Goal: Task Accomplishment & Management: Complete application form

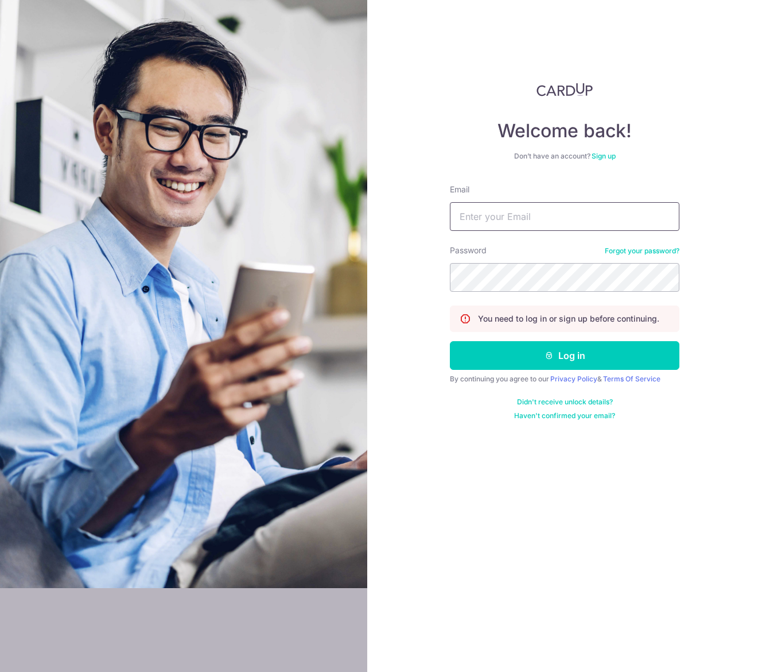
type input "hello@carpenters.com.sg"
click at [569, 355] on button "Log in" at bounding box center [565, 355] width 230 height 29
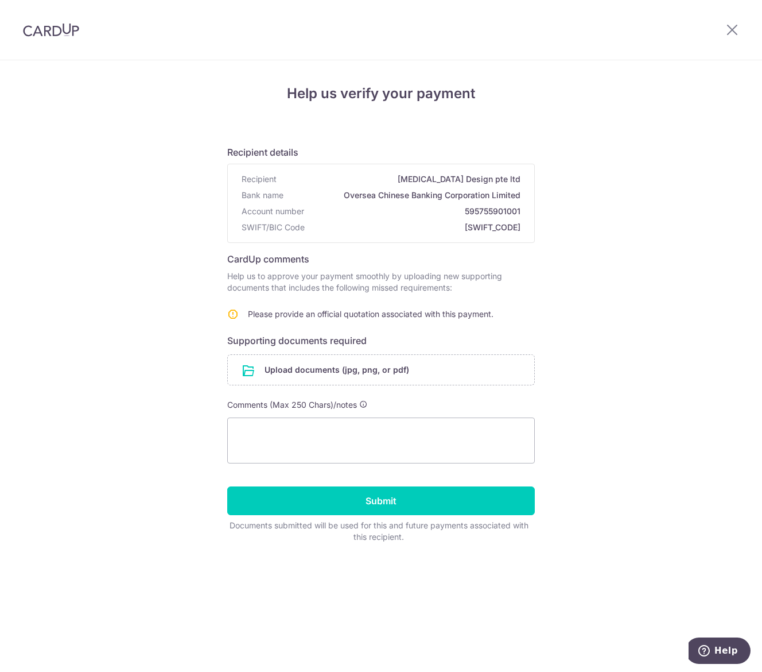
click at [373, 366] on input "file" at bounding box center [381, 370] width 307 height 30
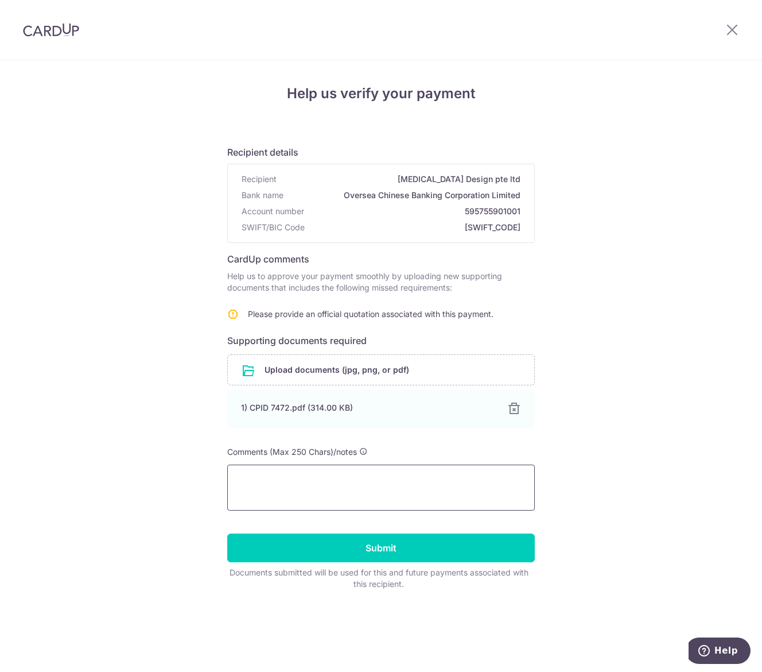
click at [348, 479] on textarea at bounding box center [381, 487] width 308 height 46
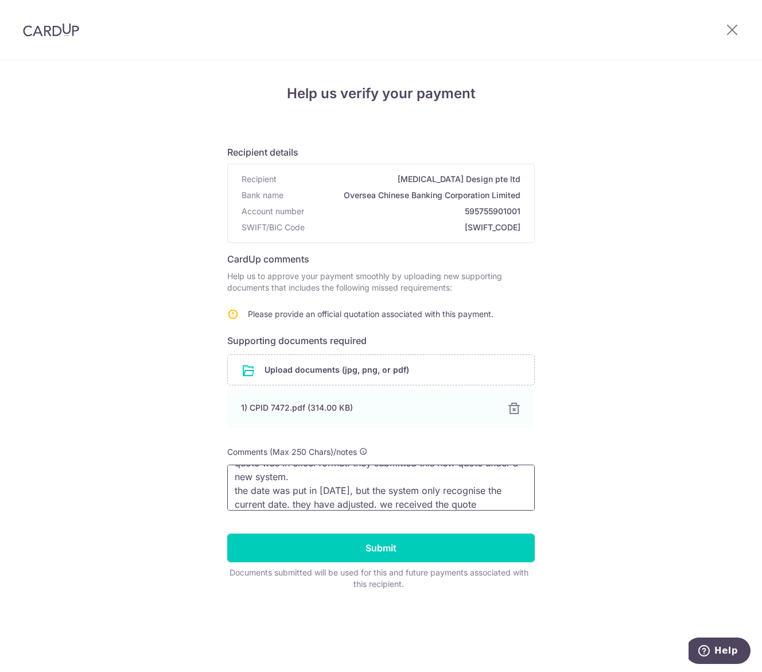
scroll to position [38, 0]
drag, startPoint x: 484, startPoint y: 506, endPoint x: 382, endPoint y: 505, distance: 102.2
click at [382, 505] on textarea "[MEDICAL_DATA] changed a new quotation system. The previous quote was in excel …" at bounding box center [381, 487] width 308 height 46
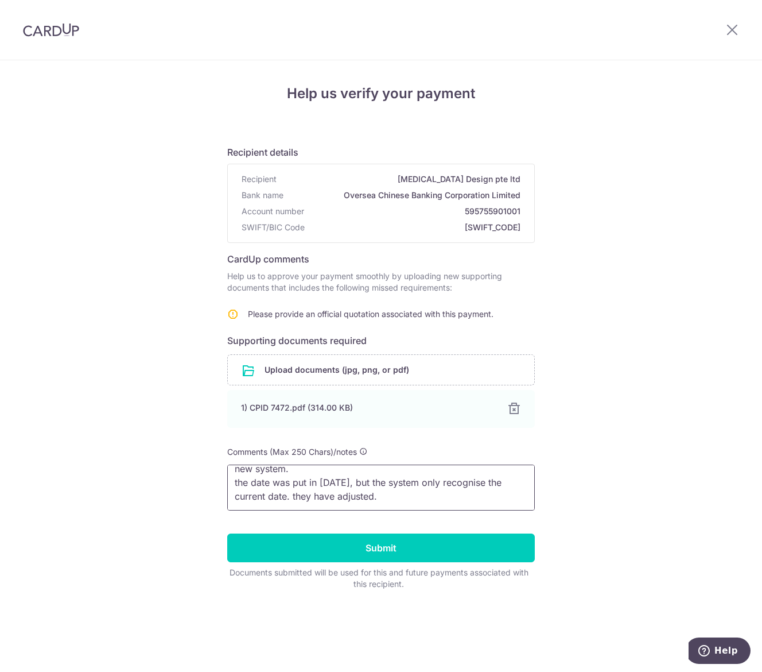
type textarea "[MEDICAL_DATA] changed a new quotation system. The previous quote was in excel …"
click at [403, 554] on input "Submit" at bounding box center [381, 547] width 308 height 29
